Goal: Transaction & Acquisition: Purchase product/service

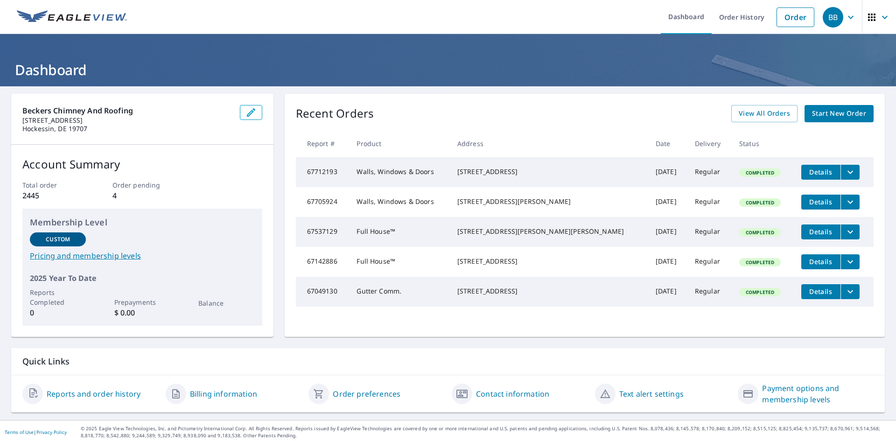
click at [838, 22] on span "BB" at bounding box center [840, 17] width 35 height 22
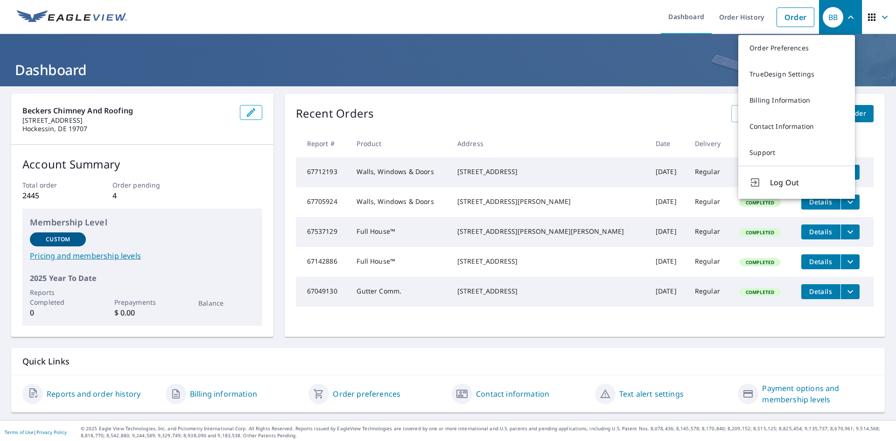
click at [845, 19] on icon "button" at bounding box center [850, 17] width 11 height 11
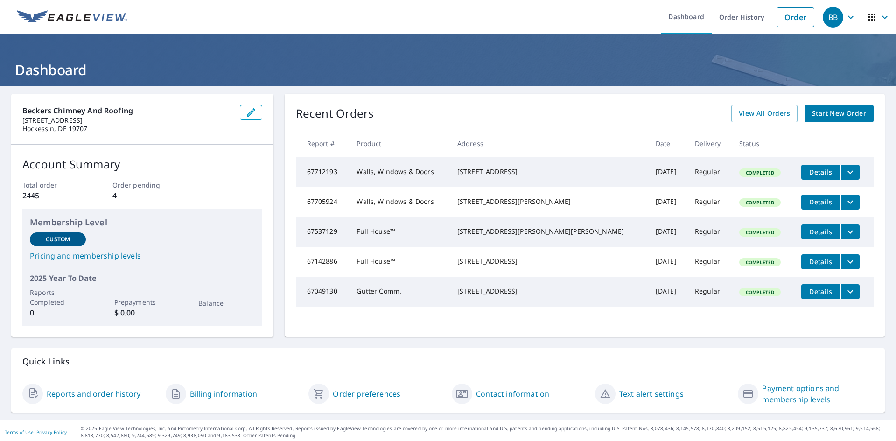
click at [835, 114] on span "Start New Order" at bounding box center [839, 114] width 54 height 12
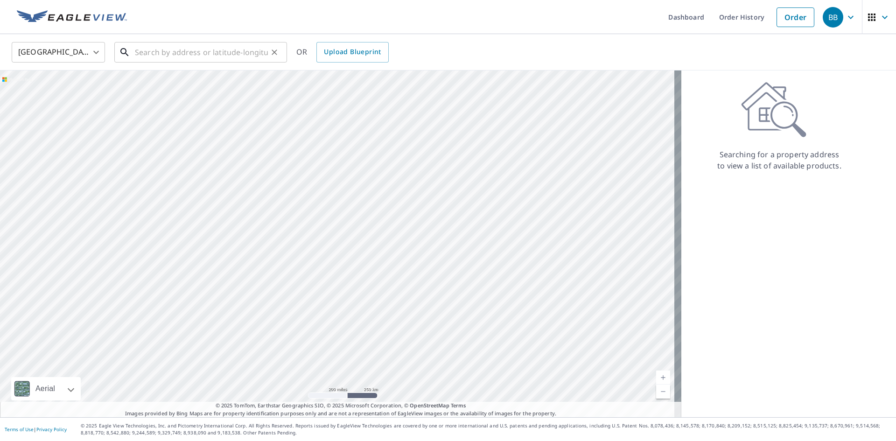
click at [143, 46] on input "text" at bounding box center [201, 52] width 133 height 26
click at [168, 51] on input "text" at bounding box center [201, 52] width 133 height 26
paste input "[STREET_ADDRESS][US_STATE]"
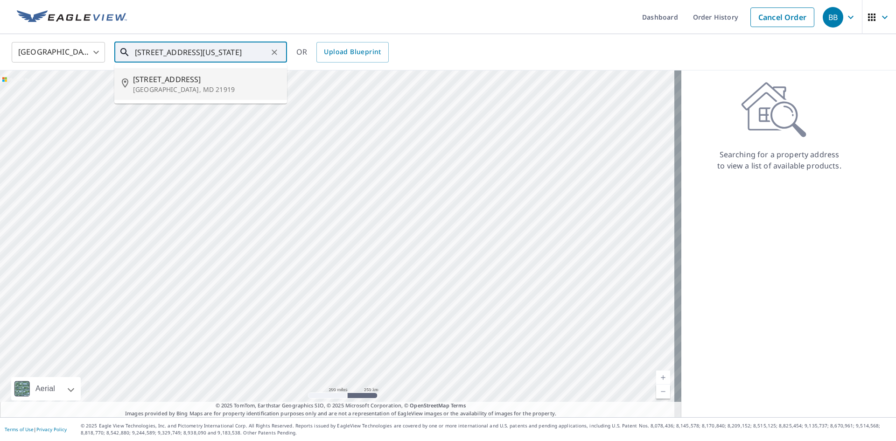
click at [187, 80] on span "[STREET_ADDRESS]" at bounding box center [206, 79] width 147 height 11
type input "[STREET_ADDRESS]"
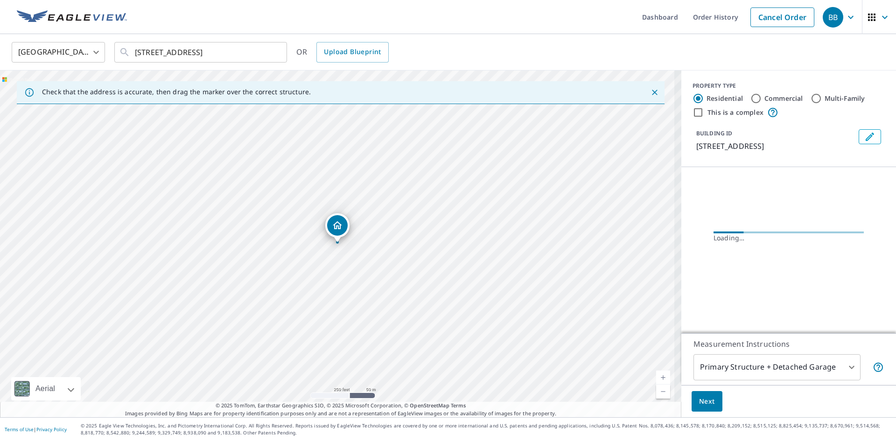
scroll to position [0, 0]
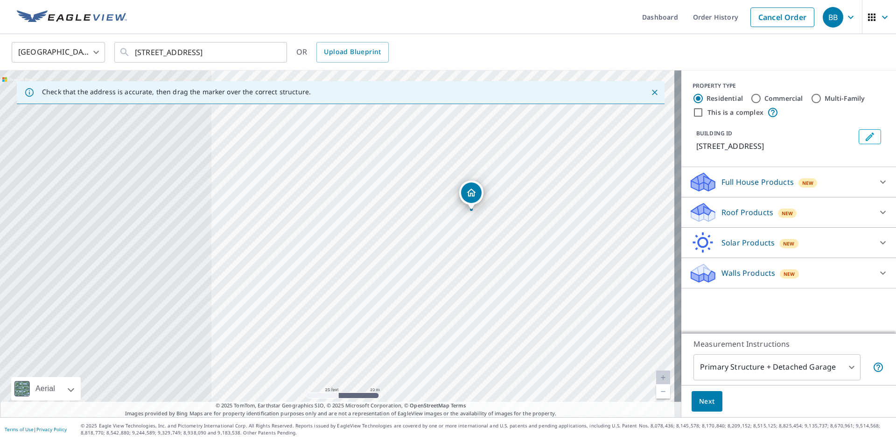
click at [354, 231] on div "[STREET_ADDRESS]" at bounding box center [340, 243] width 681 height 347
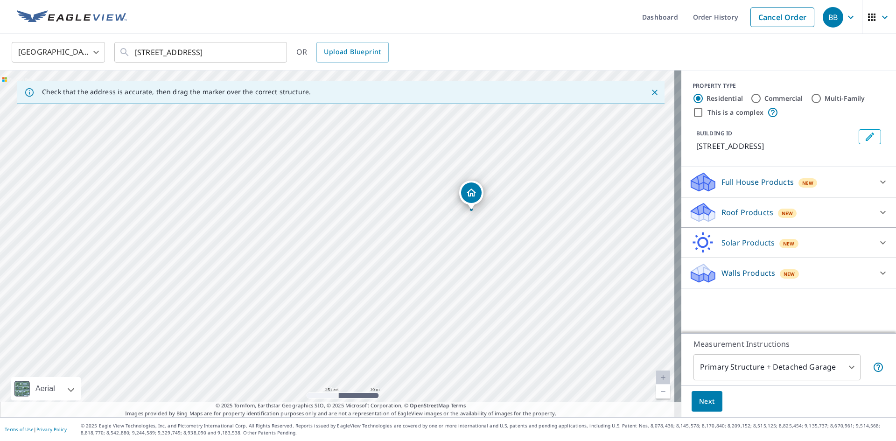
click at [877, 185] on icon at bounding box center [882, 181] width 11 height 11
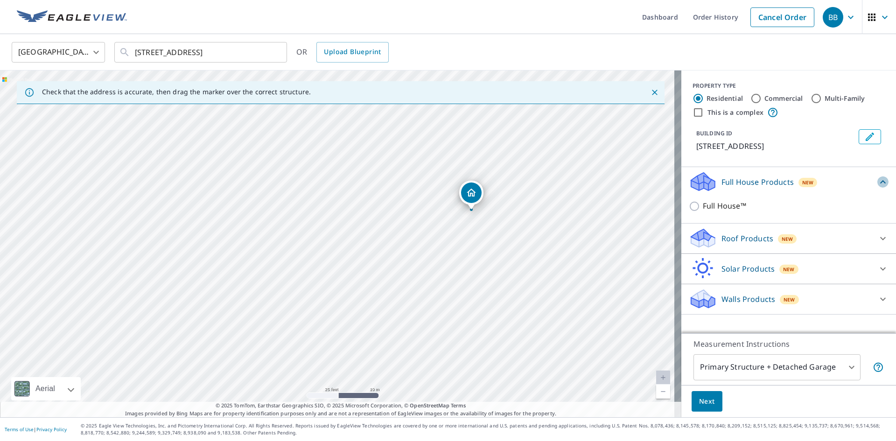
click at [877, 184] on icon at bounding box center [882, 181] width 11 height 11
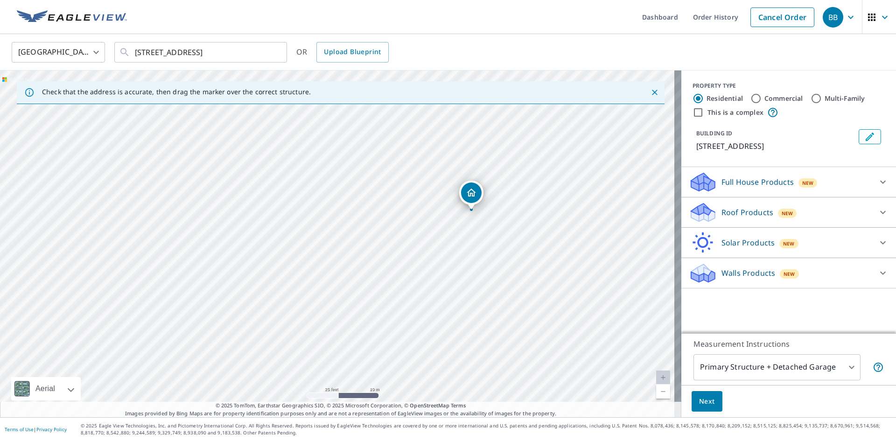
click at [877, 209] on icon at bounding box center [882, 212] width 11 height 11
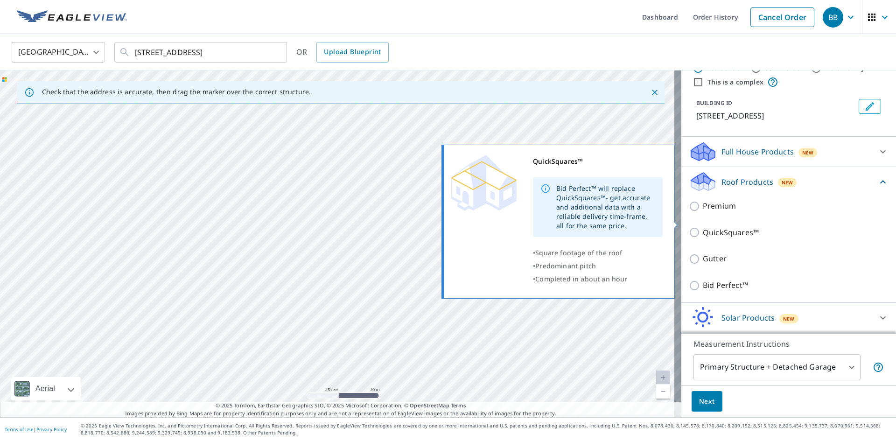
scroll to position [47, 0]
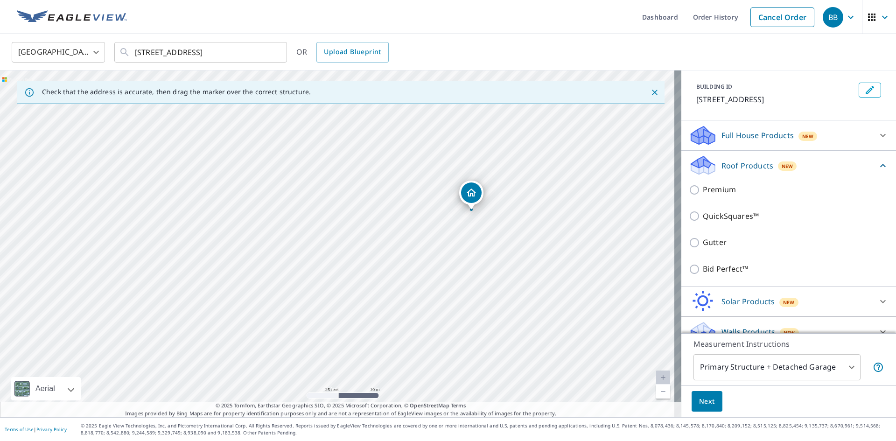
click at [689, 240] on input "Gutter" at bounding box center [696, 242] width 14 height 11
checkbox input "true"
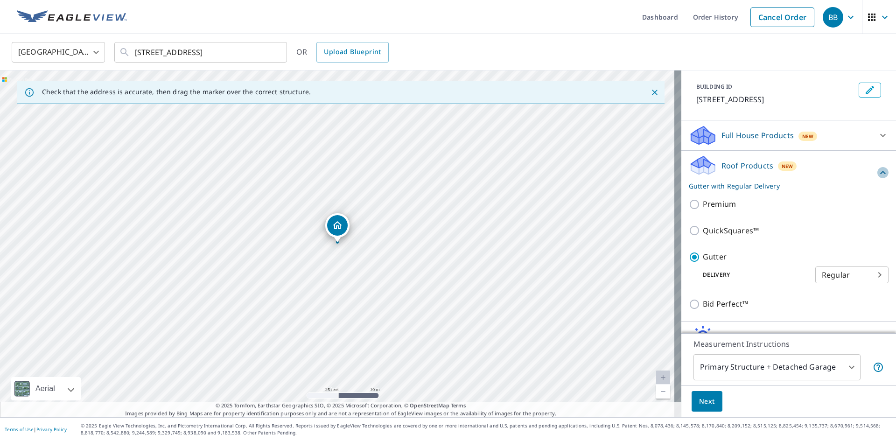
click at [877, 170] on icon at bounding box center [882, 172] width 11 height 11
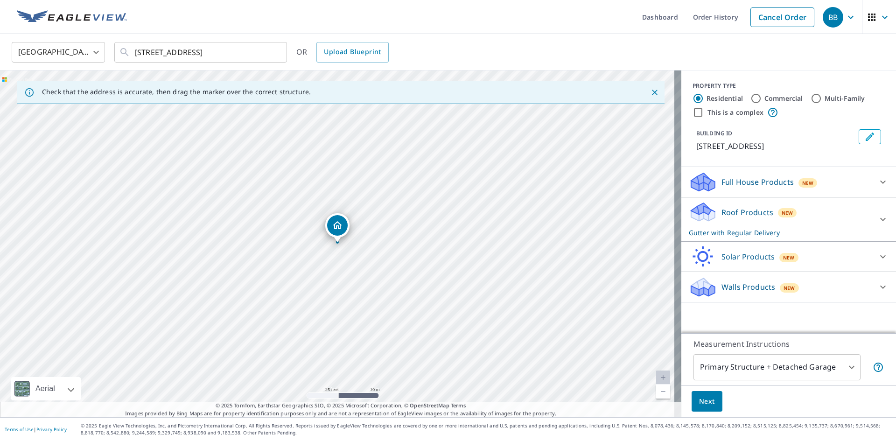
click at [875, 213] on div at bounding box center [883, 219] width 22 height 22
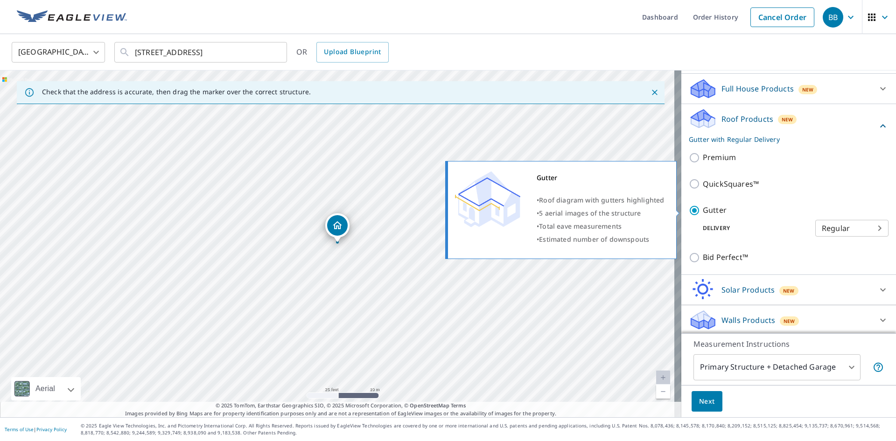
scroll to position [96, 0]
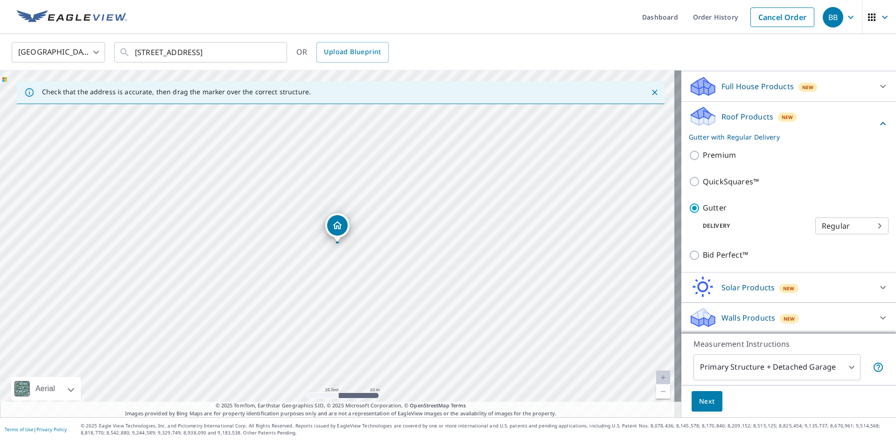
click at [847, 366] on body "BB BB Dashboard Order History Cancel Order BB [GEOGRAPHIC_DATA] [GEOGRAPHIC_DAT…" at bounding box center [448, 220] width 896 height 441
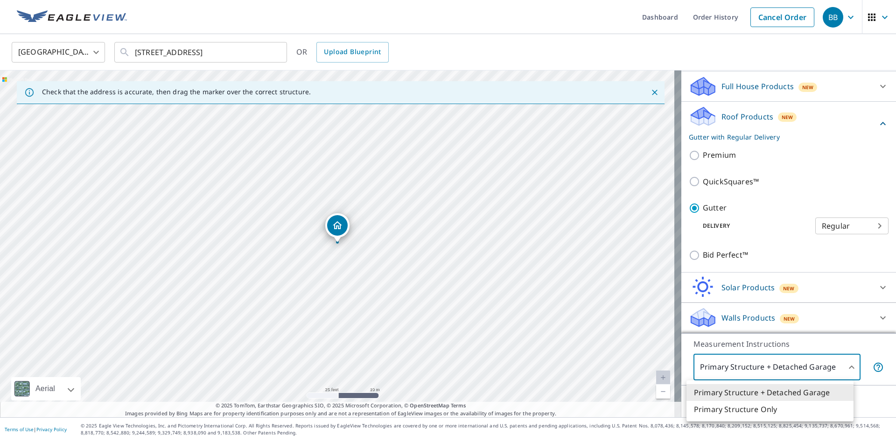
click at [759, 409] on li "Primary Structure Only" at bounding box center [769, 409] width 167 height 17
type input "2"
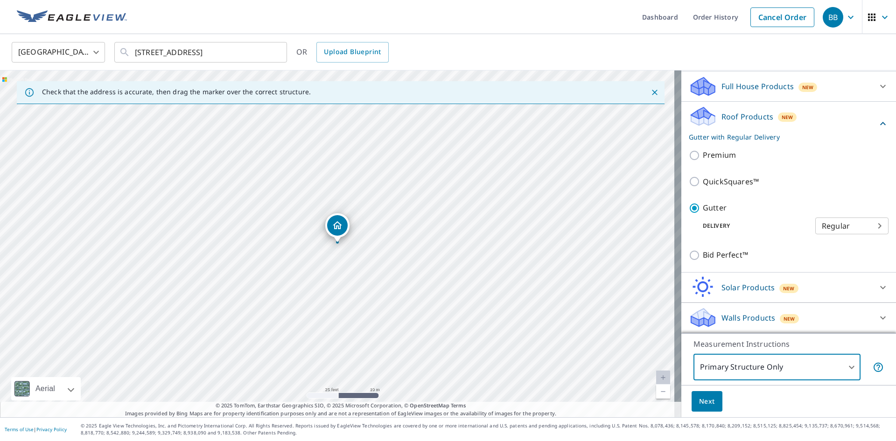
click at [707, 396] on span "Next" at bounding box center [707, 402] width 16 height 12
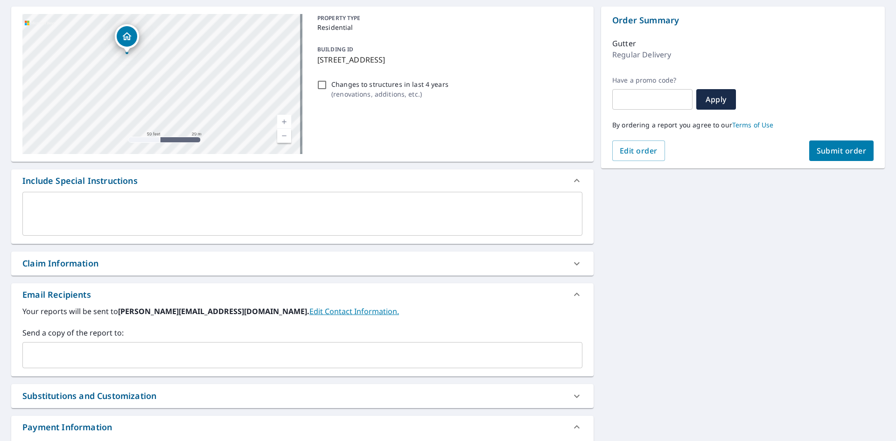
scroll to position [140, 0]
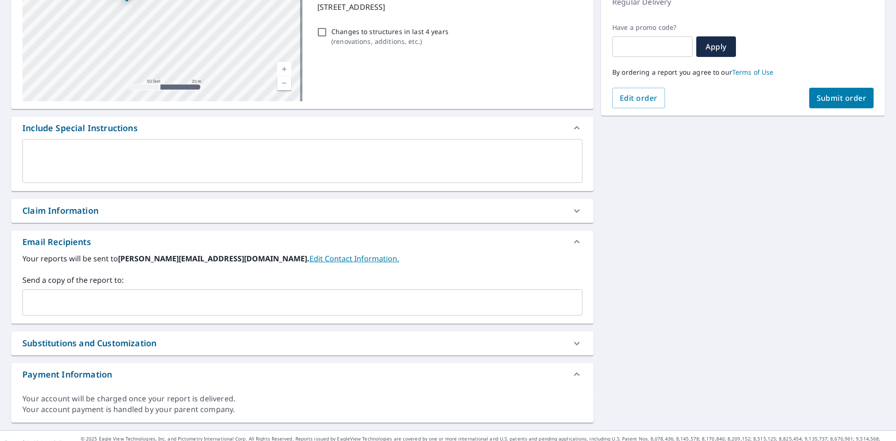
click at [125, 301] on input "text" at bounding box center [296, 303] width 538 height 18
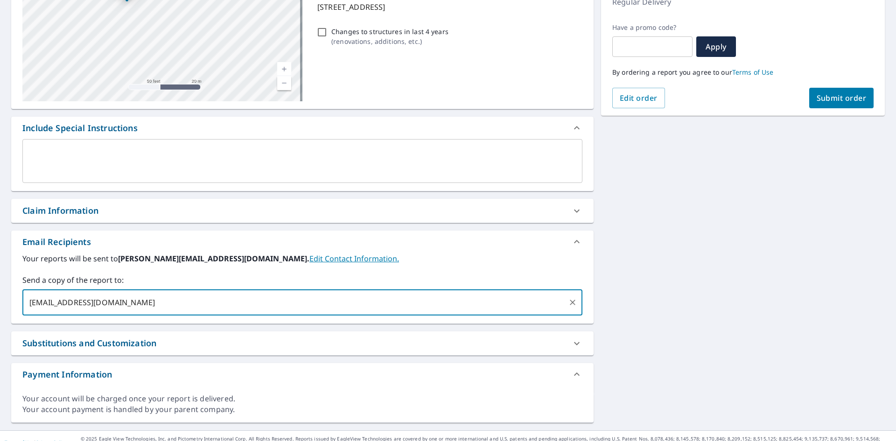
type input "[EMAIL_ADDRESS][DOMAIN_NAME]"
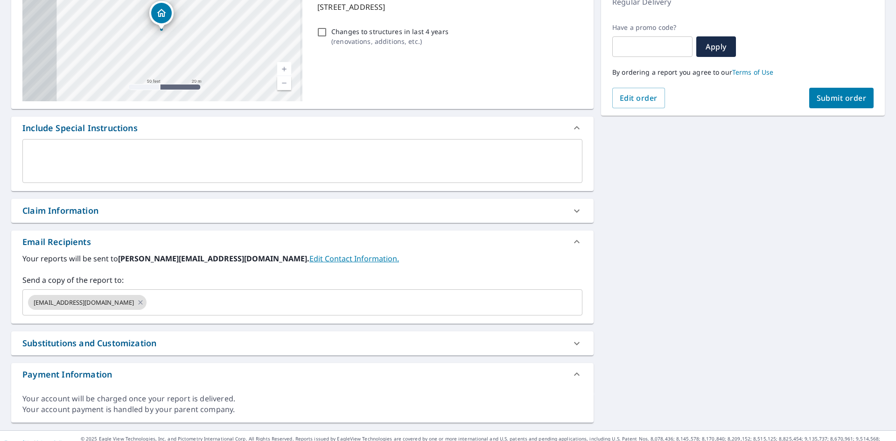
click at [620, 262] on div "[STREET_ADDRESS] A standard road map Aerial A detailed look from above Labels L…" at bounding box center [448, 188] width 896 height 484
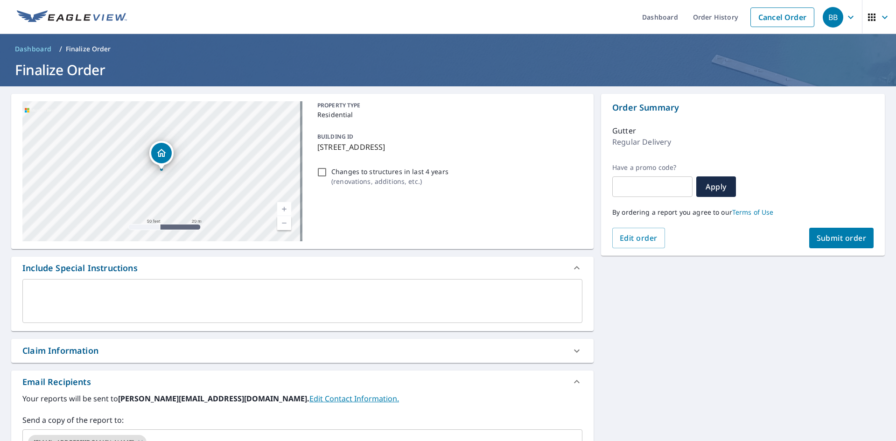
click at [830, 234] on span "Submit order" at bounding box center [842, 238] width 50 height 10
